Goal: Transaction & Acquisition: Purchase product/service

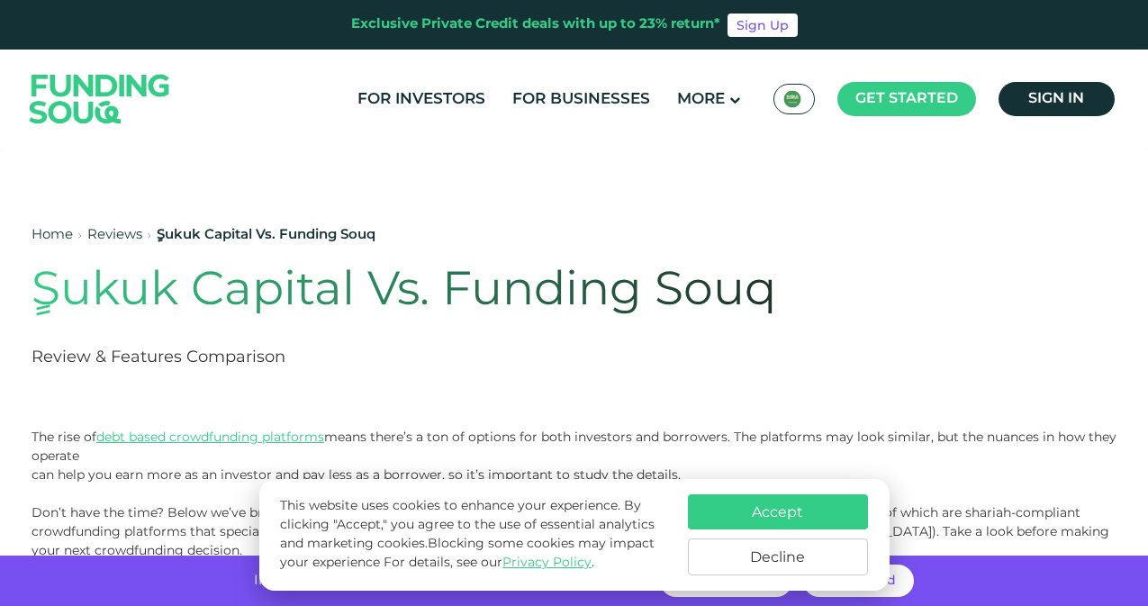
click at [795, 508] on button "Accept" at bounding box center [778, 511] width 180 height 35
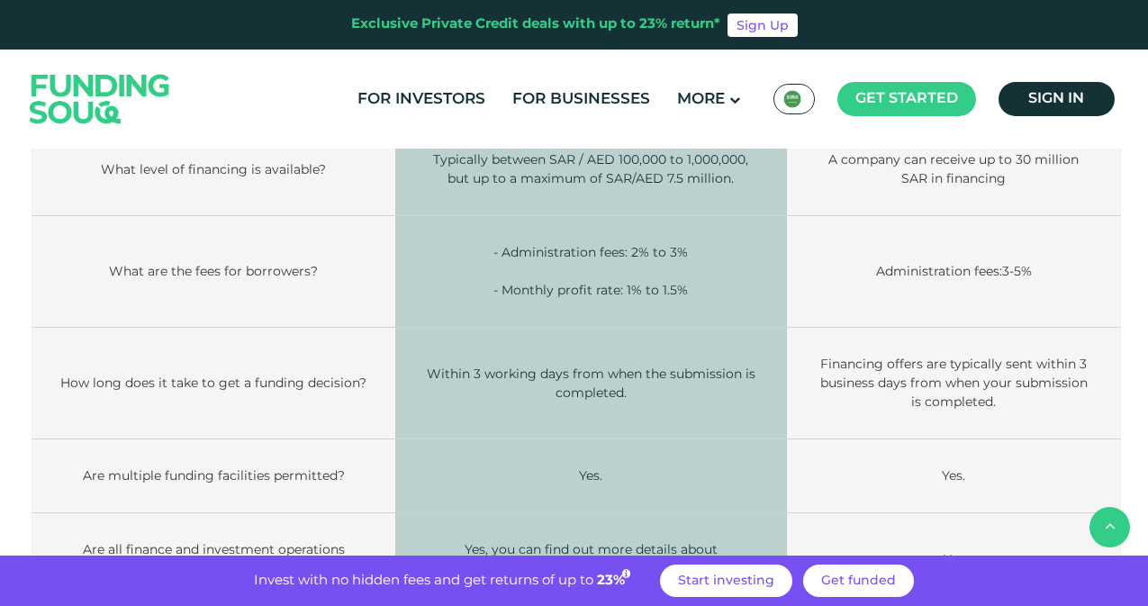
scroll to position [3241, 0]
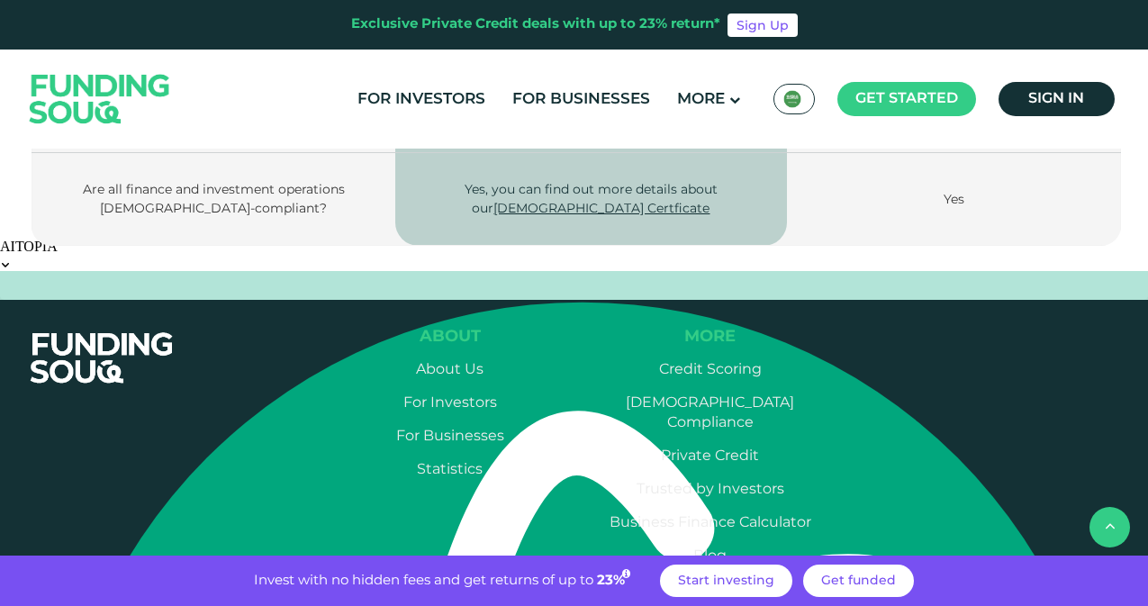
click at [747, 574] on link "Start investing" at bounding box center [726, 581] width 132 height 32
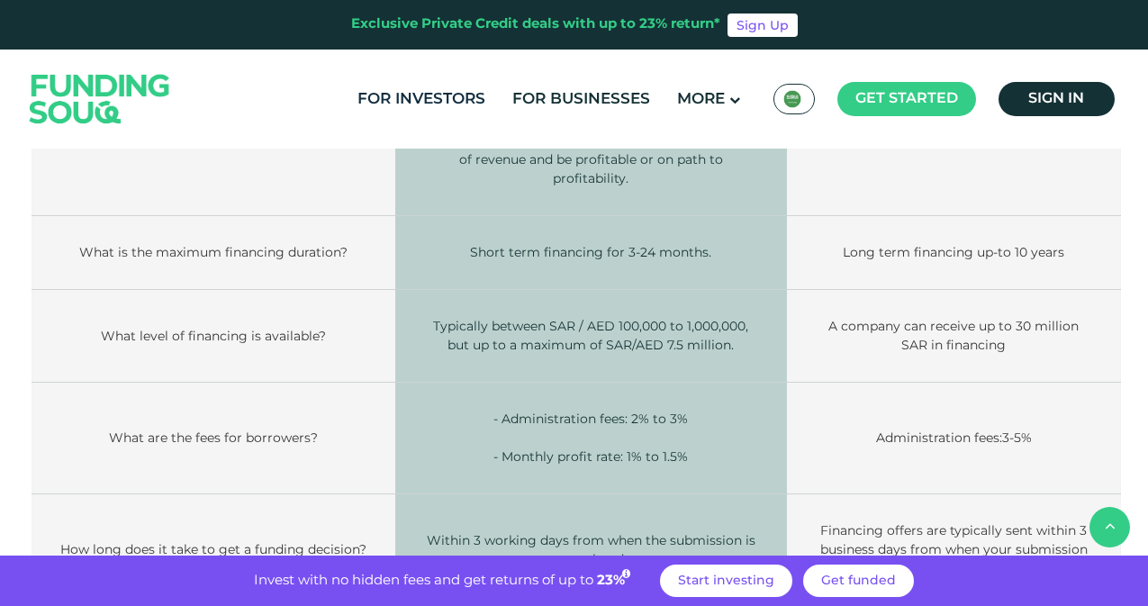
click at [415, 100] on link "For Investors" at bounding box center [421, 100] width 137 height 30
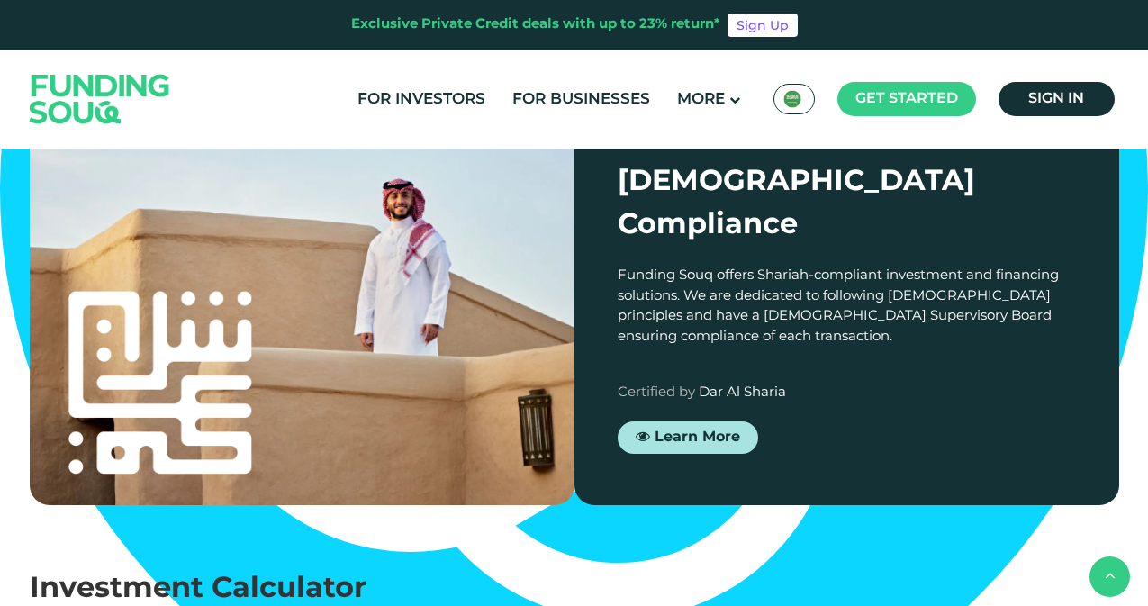
scroll to position [1531, 0]
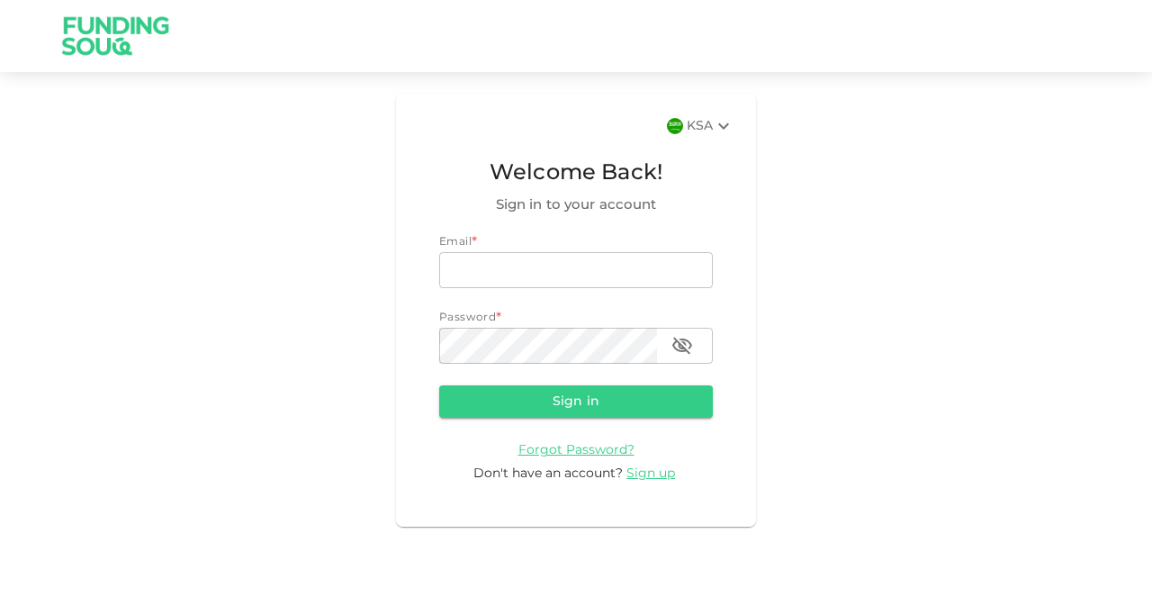
type input "[EMAIL_ADDRESS][DOMAIN_NAME]"
click at [690, 348] on icon "button" at bounding box center [683, 346] width 20 height 17
click at [543, 400] on button "Sign in" at bounding box center [576, 401] width 274 height 32
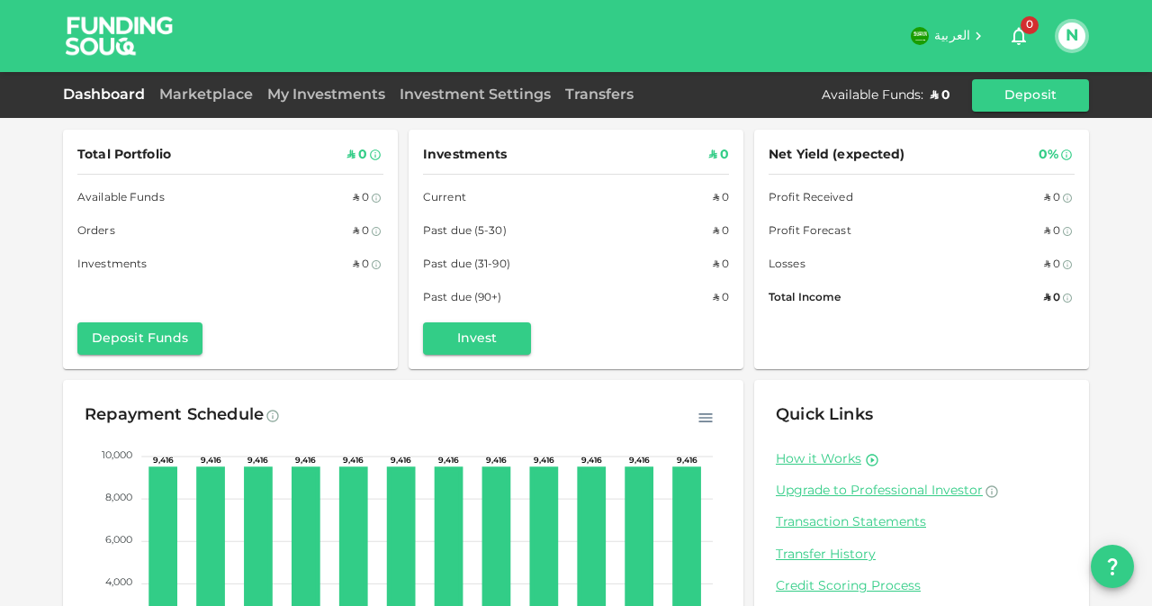
click at [221, 95] on link "Marketplace" at bounding box center [206, 95] width 108 height 14
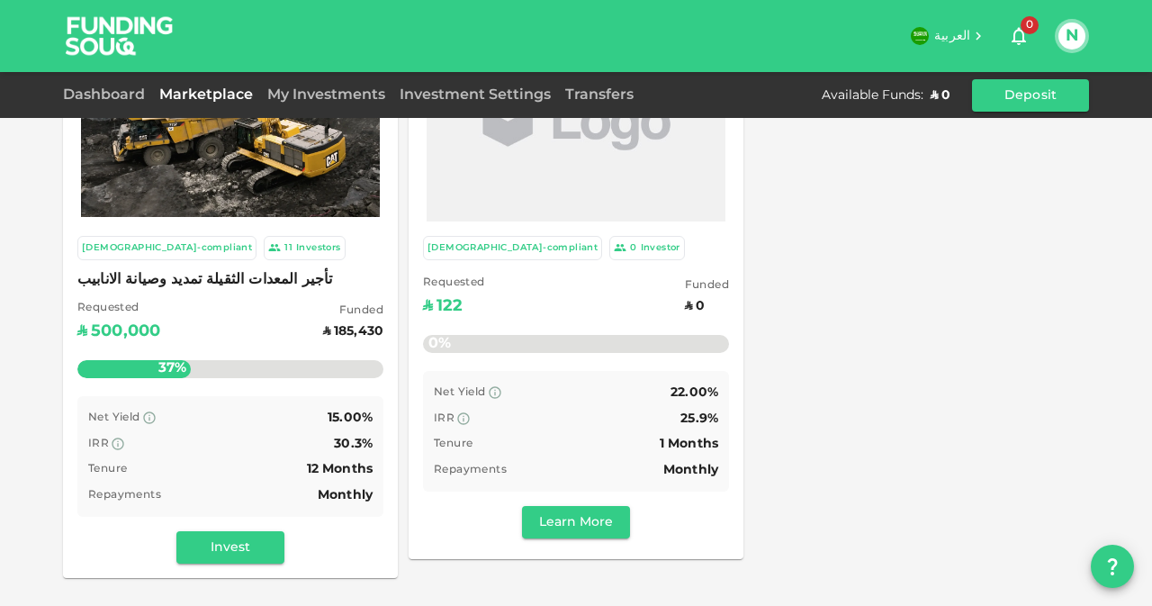
scroll to position [180, 0]
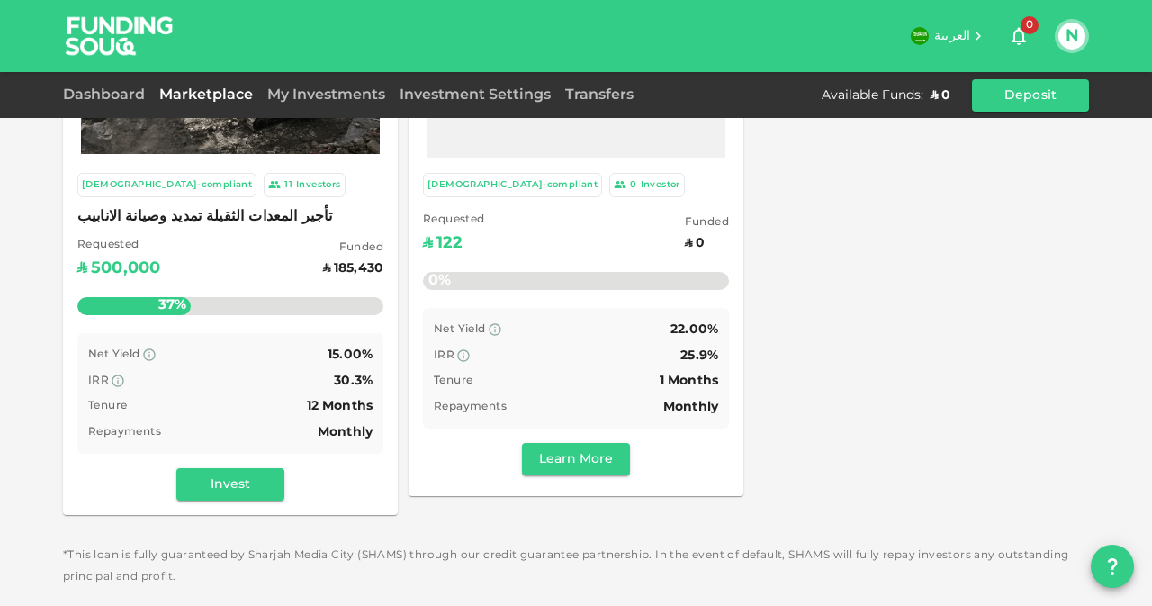
click at [556, 458] on button "Learn More" at bounding box center [576, 459] width 108 height 32
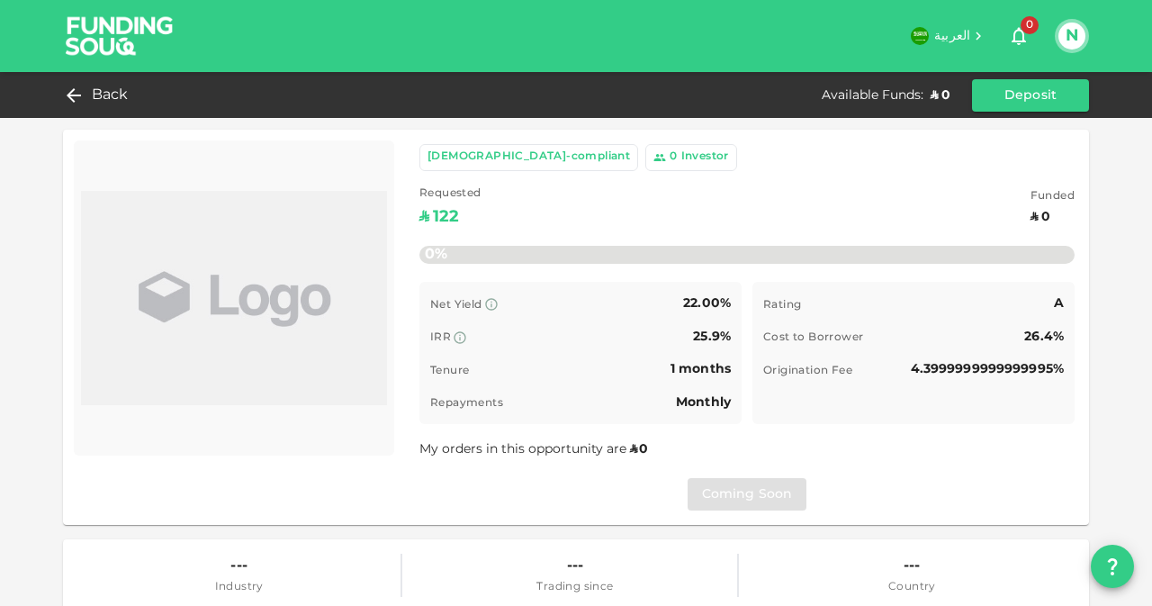
click at [105, 94] on span "Back" at bounding box center [110, 95] width 37 height 25
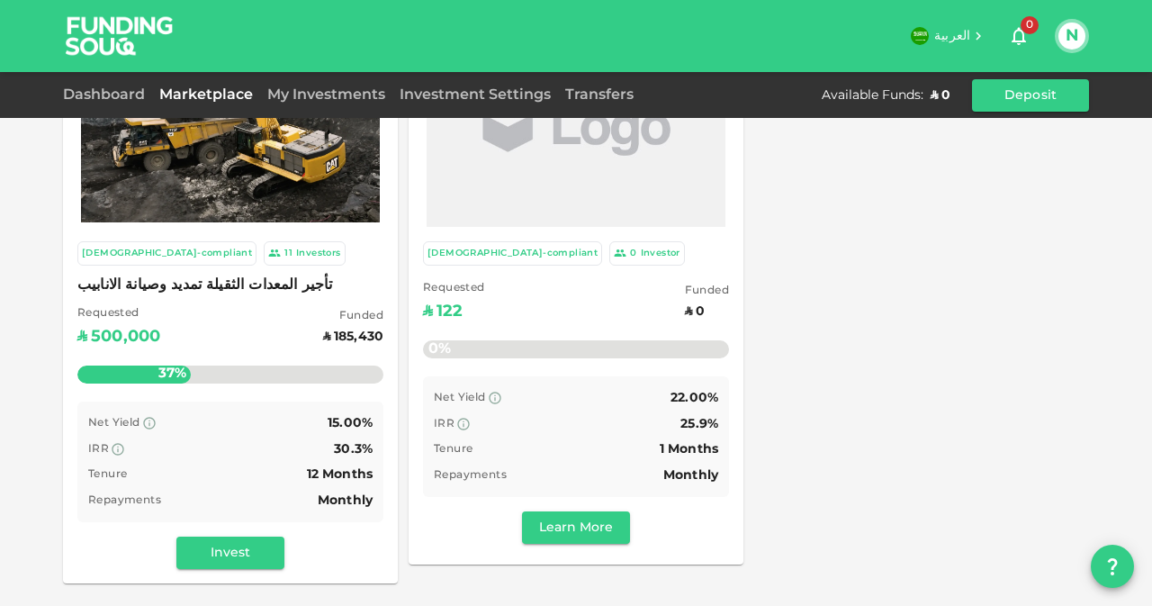
scroll to position [184, 0]
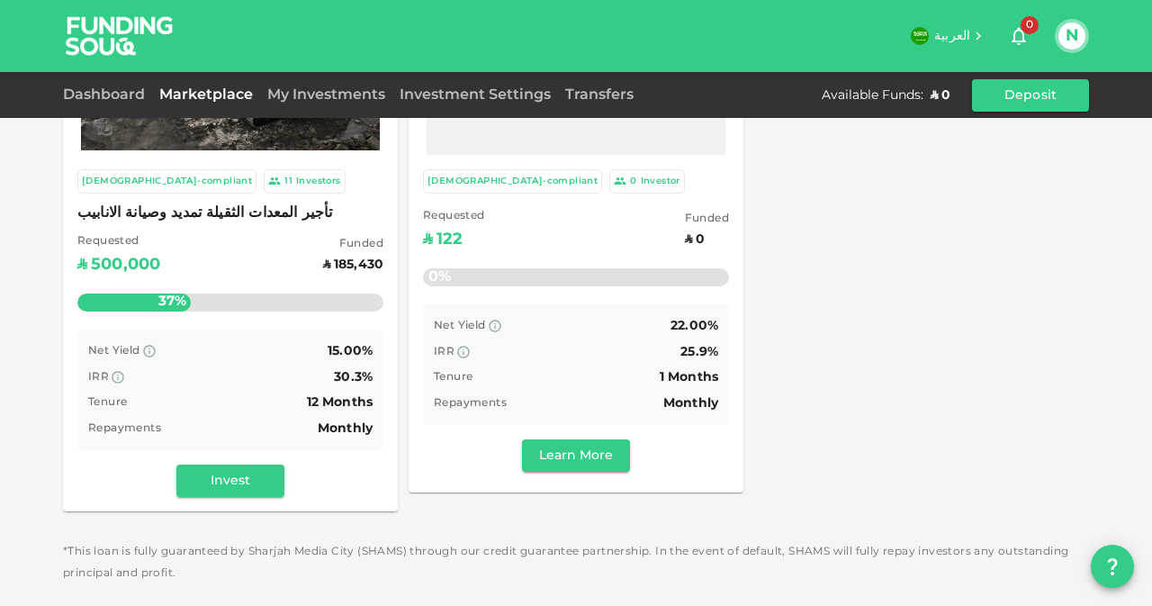
click at [213, 476] on button "Invest" at bounding box center [230, 481] width 108 height 32
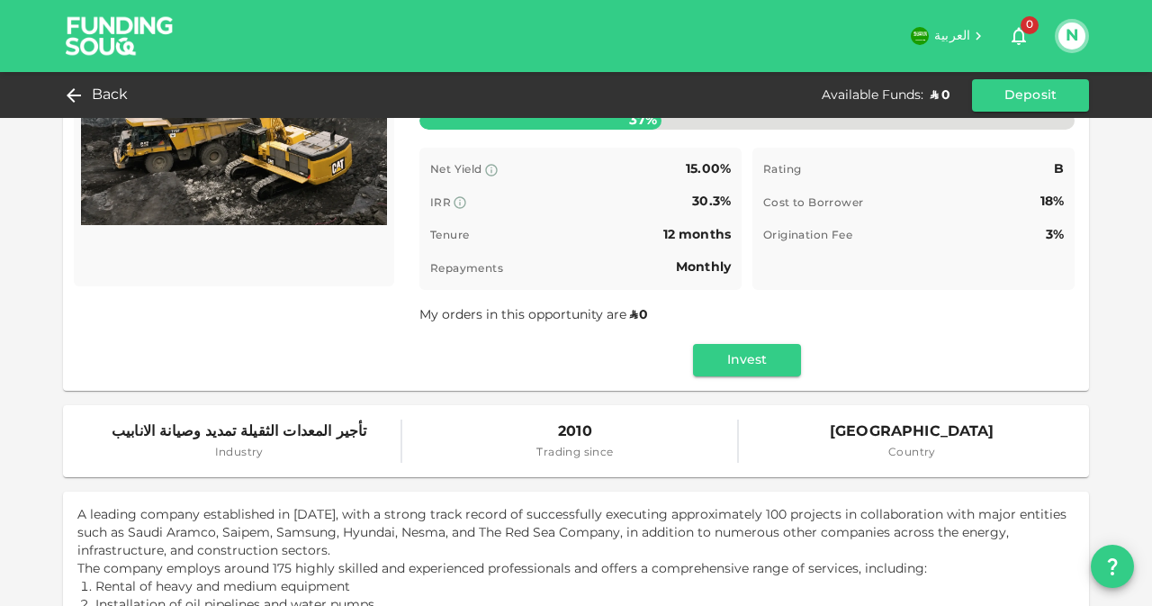
scroll to position [180, 0]
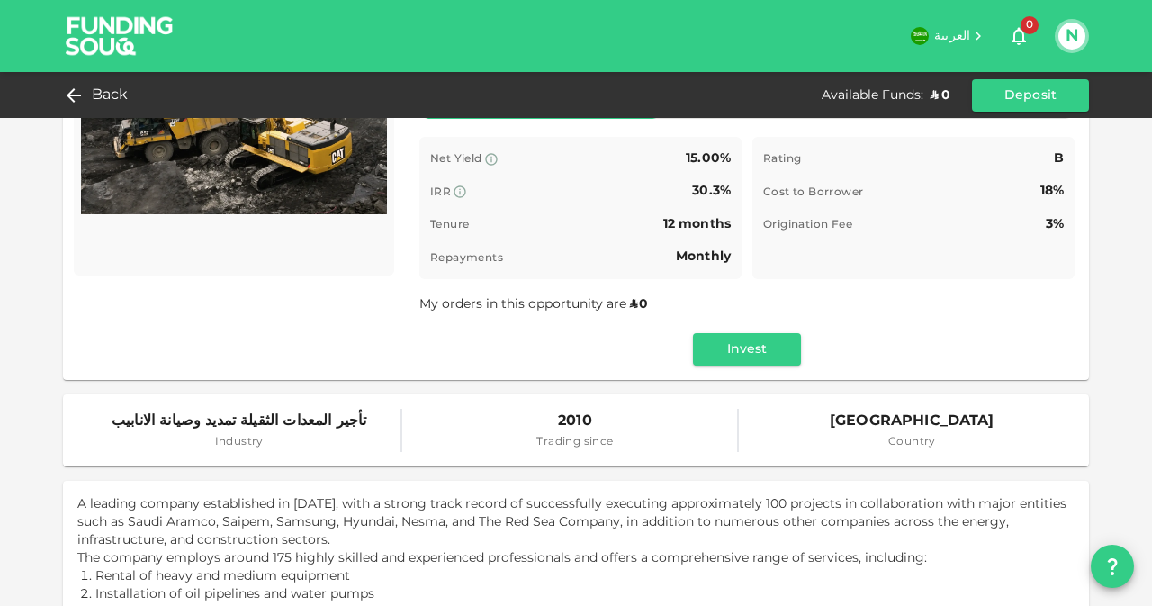
click at [728, 350] on button "Invest" at bounding box center [747, 349] width 108 height 32
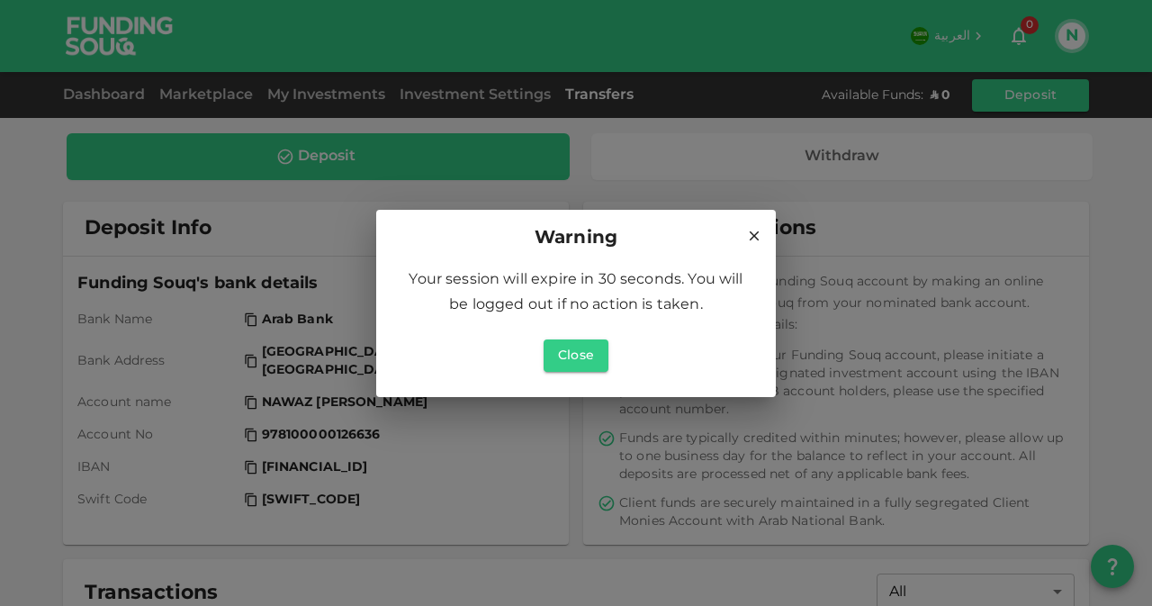
click at [589, 357] on button "Close" at bounding box center [576, 355] width 65 height 32
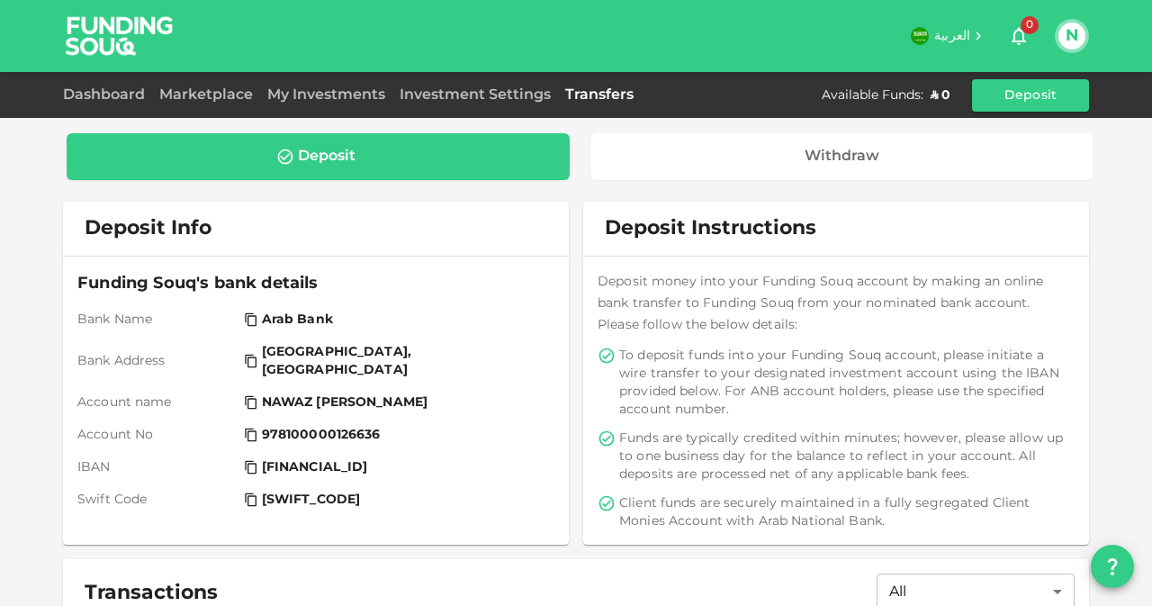
click at [1076, 38] on button "N" at bounding box center [1072, 36] width 27 height 27
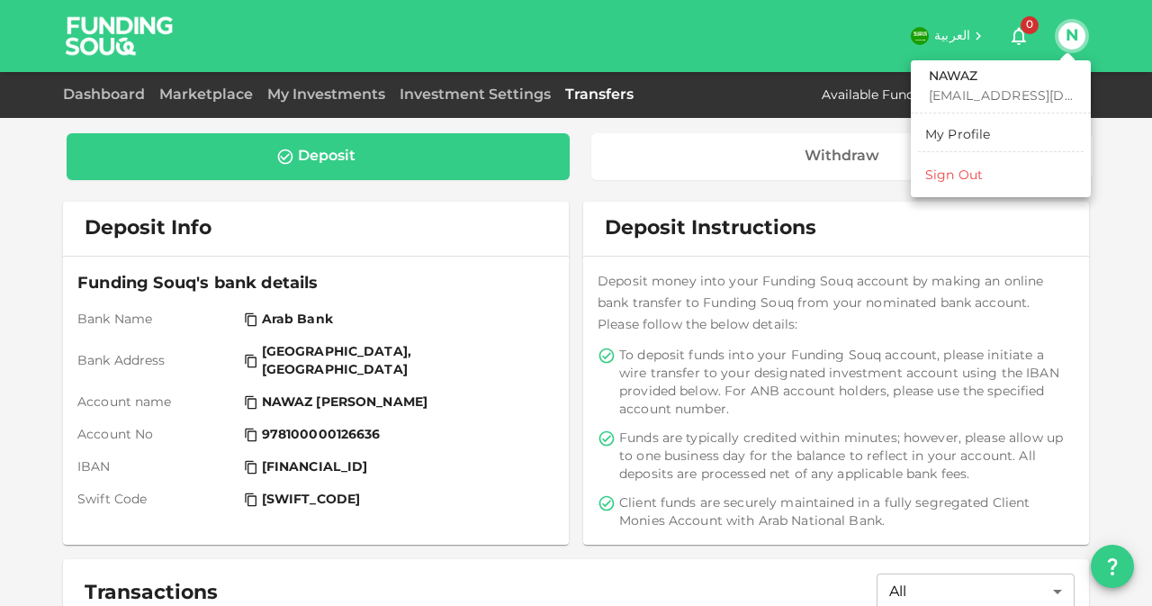
click at [696, 291] on div at bounding box center [576, 303] width 1152 height 606
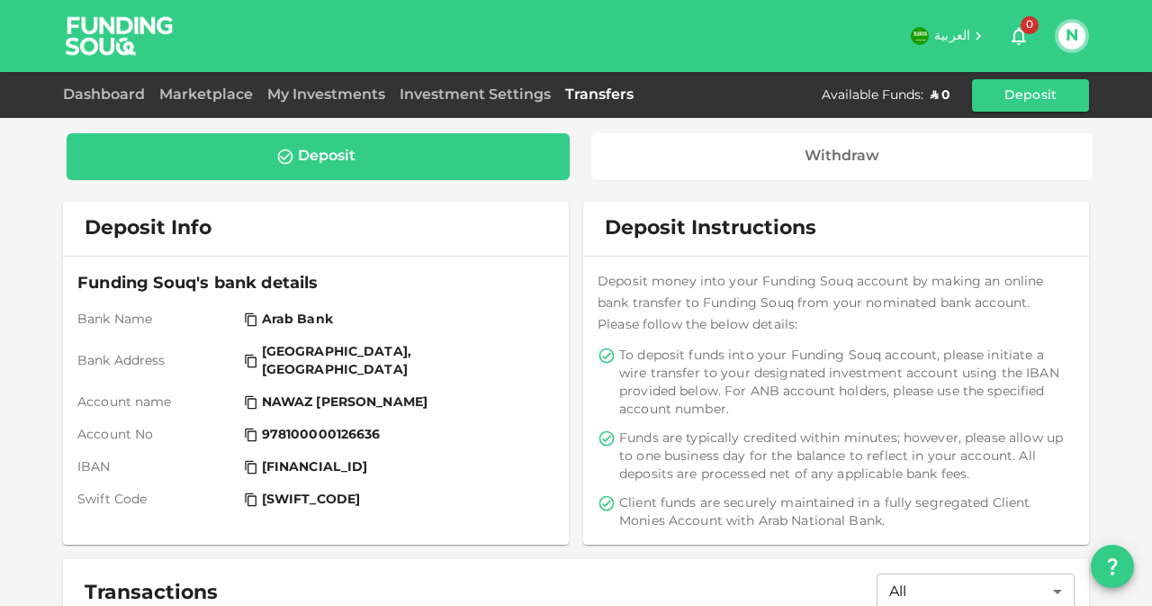
click at [820, 352] on span "To deposit funds into your Funding Souq account, please initiate a wire transfe…" at bounding box center [845, 383] width 452 height 72
click at [798, 161] on div "Withdraw" at bounding box center [843, 157] width 474 height 18
